Goal: Navigation & Orientation: Find specific page/section

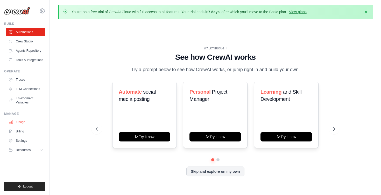
click at [21, 122] on link "Usage" at bounding box center [26, 122] width 39 height 8
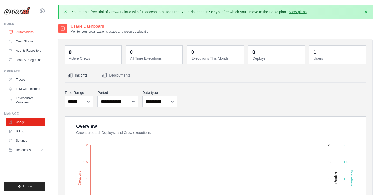
click at [26, 32] on link "Automations" at bounding box center [26, 32] width 39 height 8
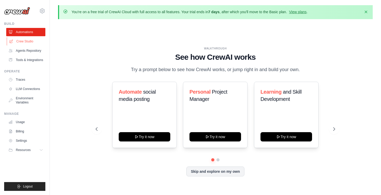
click at [26, 42] on link "Crew Studio" at bounding box center [26, 41] width 39 height 8
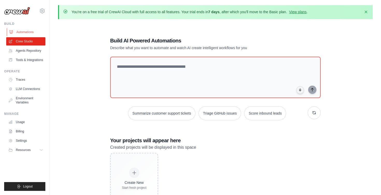
click at [23, 31] on link "Automations" at bounding box center [26, 32] width 39 height 8
